Goal: Check status: Check status

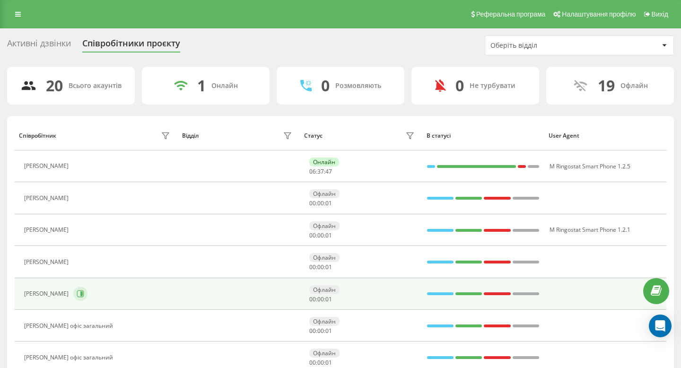
click at [83, 295] on icon at bounding box center [81, 293] width 2 height 5
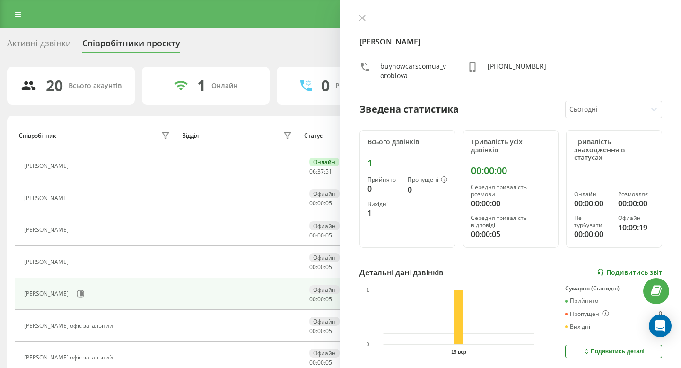
click at [619, 268] on link "Подивитись звіт" at bounding box center [629, 272] width 65 height 8
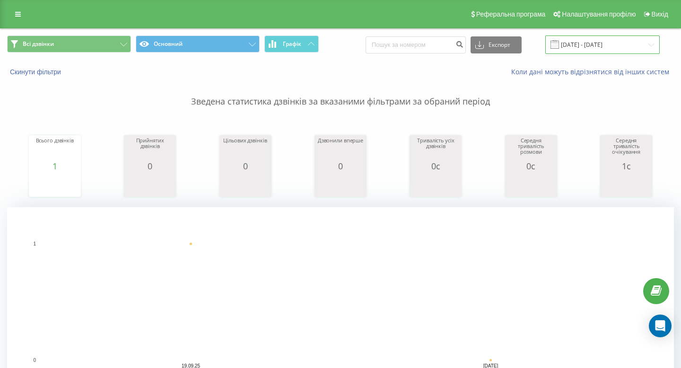
click at [589, 44] on input "19.09.2025 - 19.09.2025" at bounding box center [602, 44] width 114 height 18
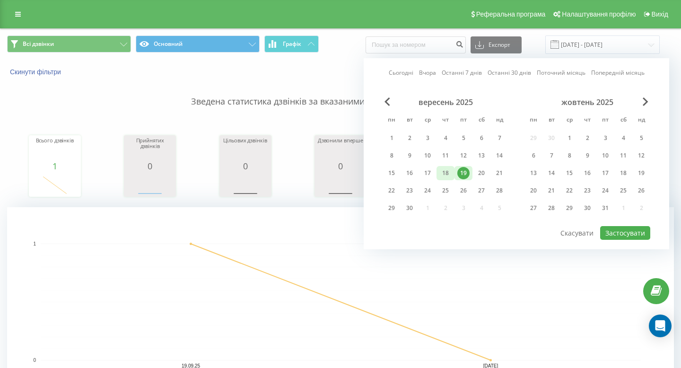
click at [448, 173] on div "18" at bounding box center [445, 173] width 12 height 12
click at [613, 232] on button "Застосувати" at bounding box center [625, 233] width 50 height 14
type input "18.09.2025 - 18.09.2025"
